Goal: Navigation & Orientation: Understand site structure

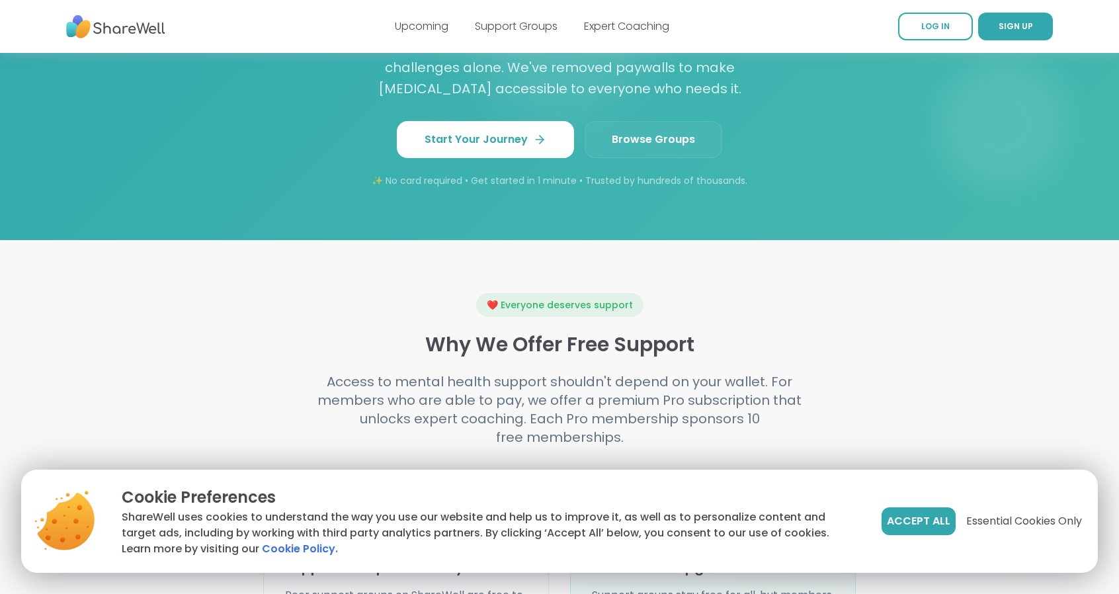
scroll to position [1231, 0]
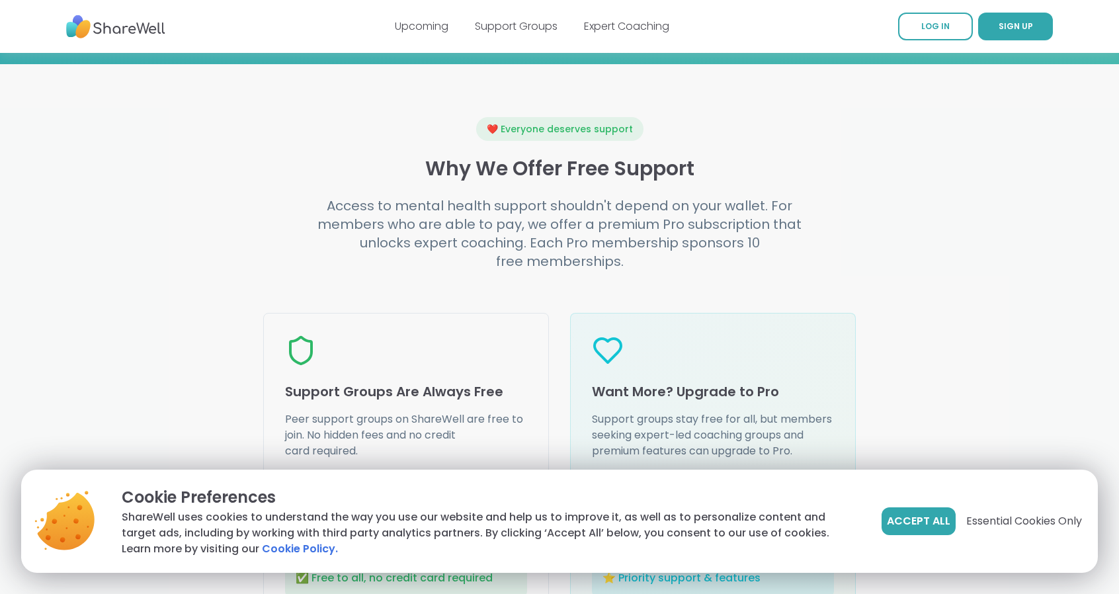
scroll to position [1405, 0]
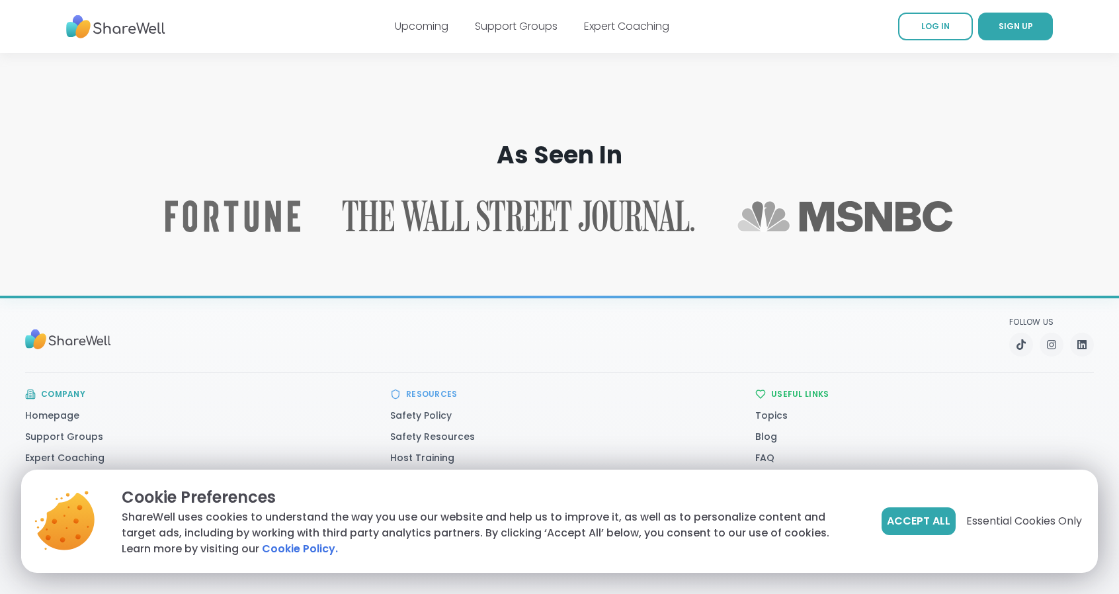
scroll to position [2063, 0]
click at [63, 416] on link "Homepage" at bounding box center [52, 415] width 54 height 13
click at [983, 515] on span "Essential Cookies Only" at bounding box center [1024, 521] width 116 height 16
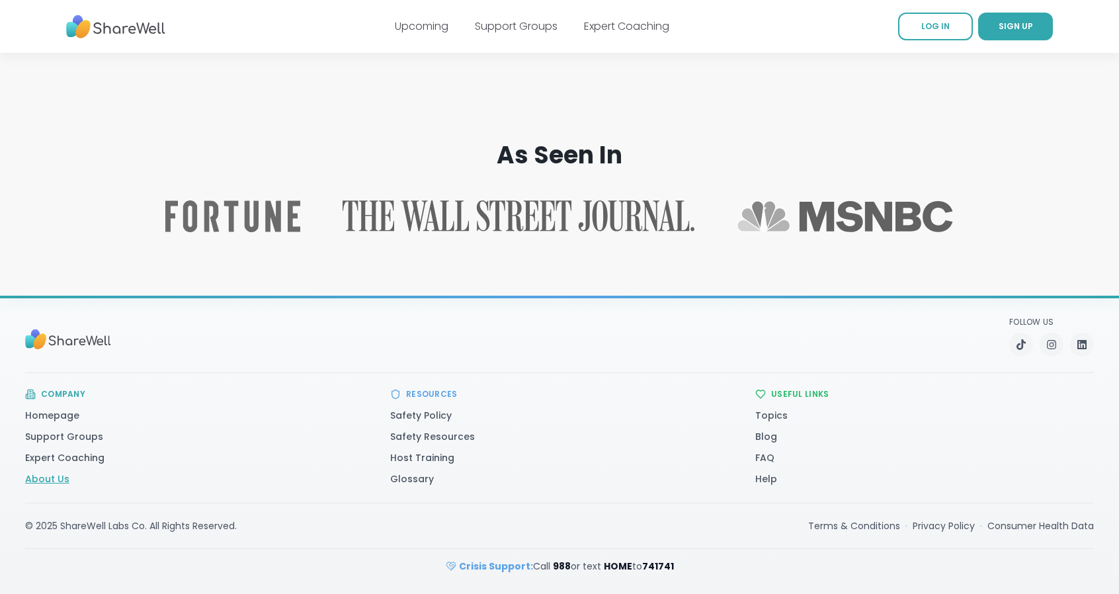
click at [52, 476] on link "About Us" at bounding box center [47, 478] width 44 height 13
